Goal: Check status: Check status

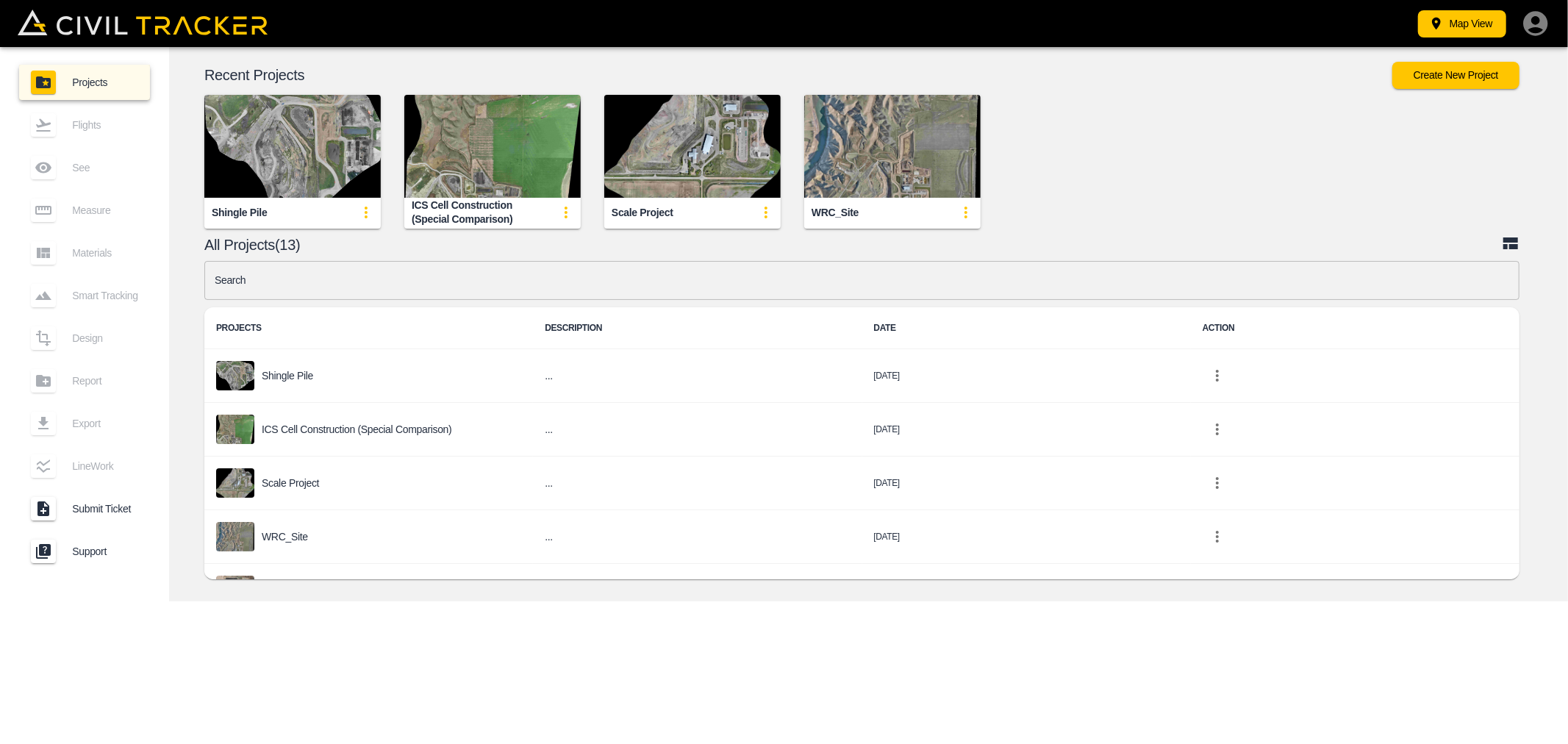
click at [294, 289] on input "text" at bounding box center [862, 280] width 1315 height 39
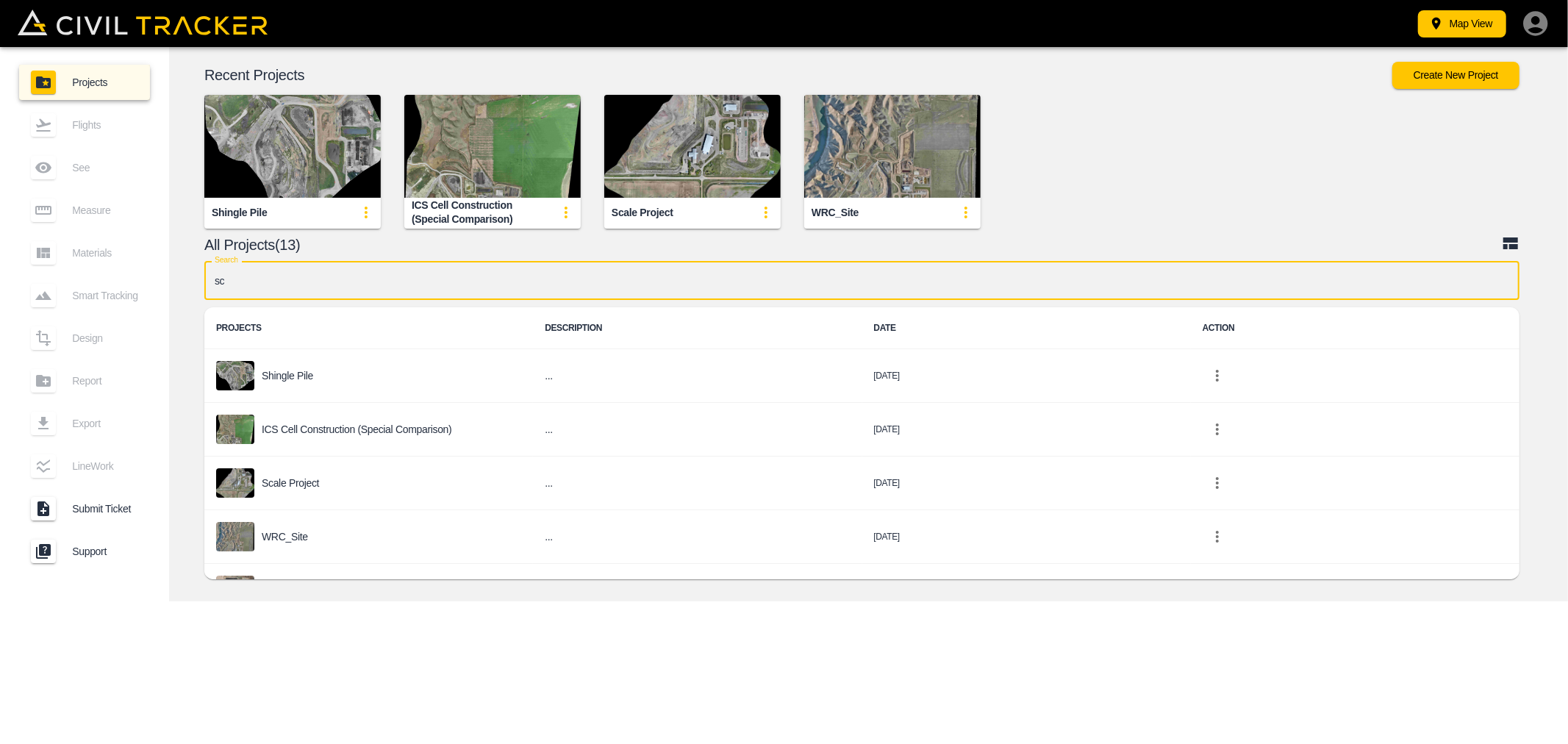
type input "sca"
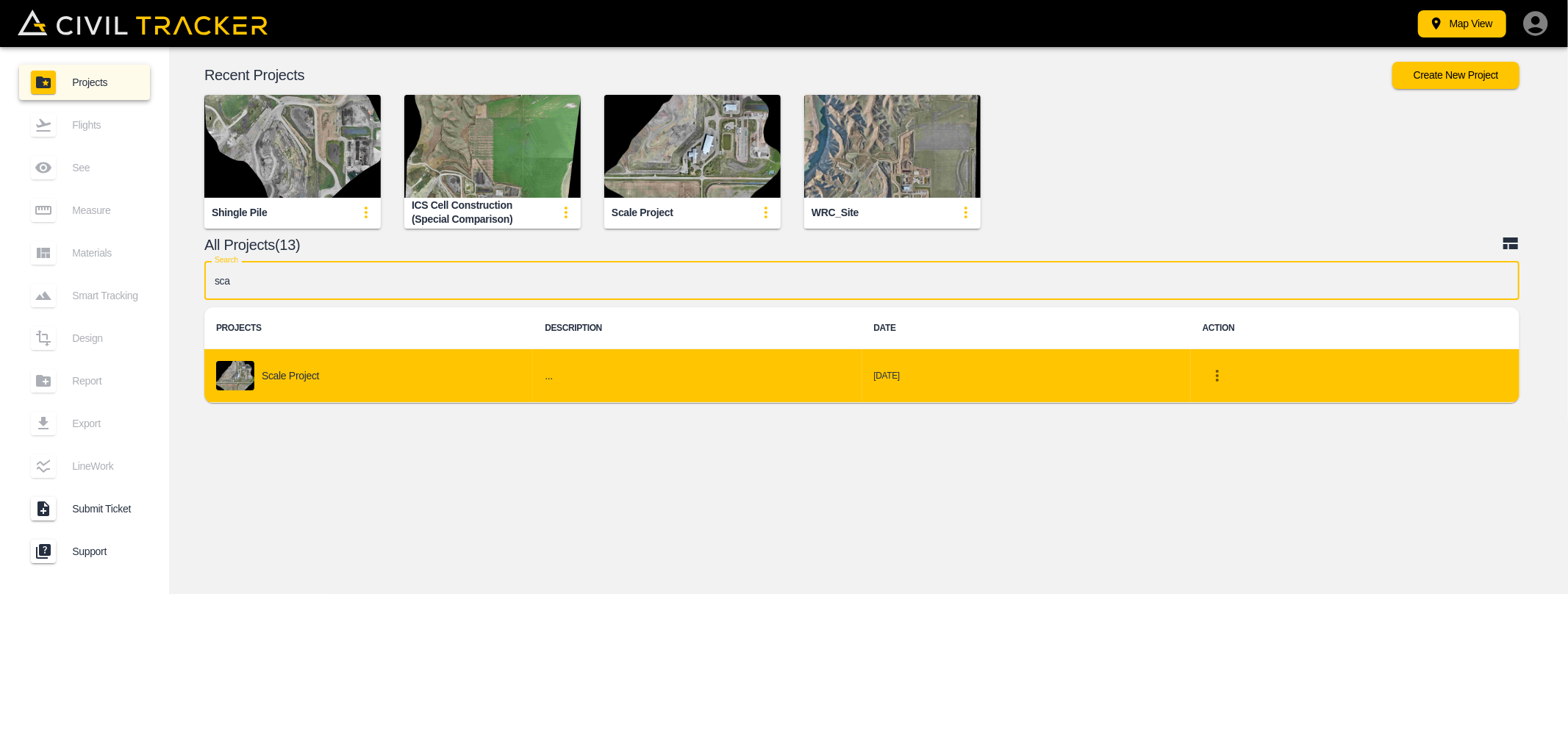
click at [301, 488] on div "© Mapbox © OpenStreetMap Improve this map © Maxar 2D 3D Recent Projects Create …" at bounding box center [869, 321] width 1399 height 547
click at [272, 367] on div "Scale Project" at bounding box center [368, 376] width 305 height 30
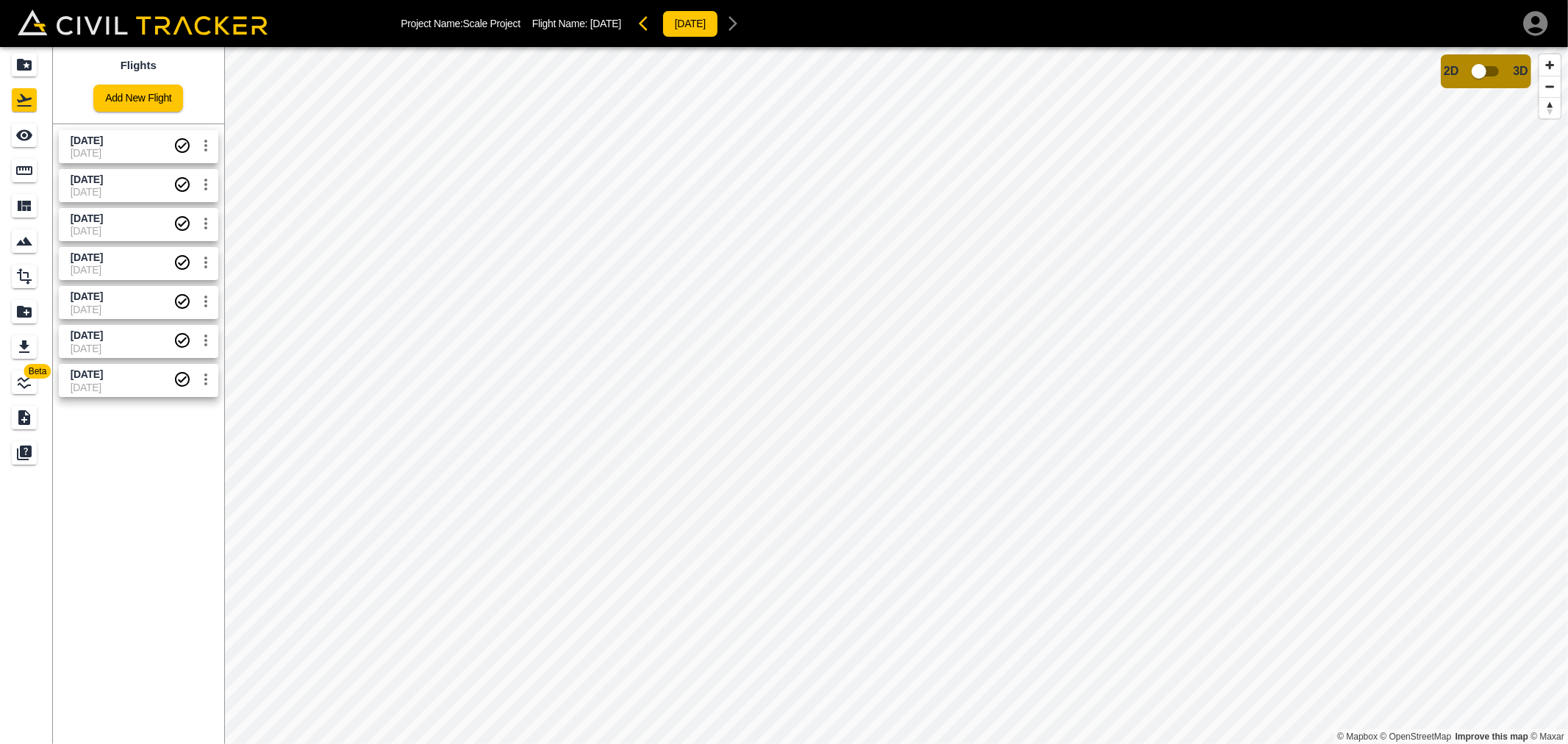
click at [117, 183] on span "[DATE]" at bounding box center [122, 179] width 103 height 14
click at [126, 150] on span "[DATE]" at bounding box center [122, 152] width 103 height 12
click at [114, 187] on span "[DATE]" at bounding box center [122, 191] width 103 height 12
click at [120, 147] on span "[DATE]" at bounding box center [122, 152] width 103 height 12
